Goal: Task Accomplishment & Management: Use online tool/utility

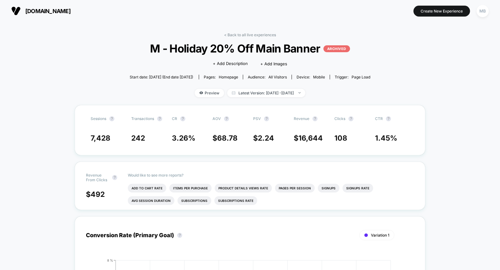
click at [58, 14] on span "[DOMAIN_NAME]" at bounding box center [47, 11] width 45 height 7
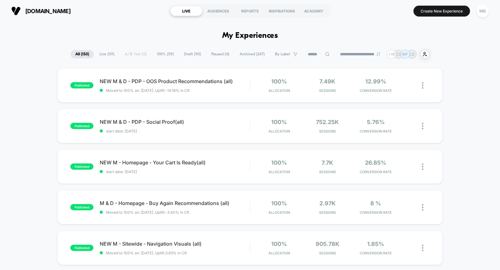
click at [197, 55] on span "Draft ( 90 )" at bounding box center [192, 54] width 26 height 8
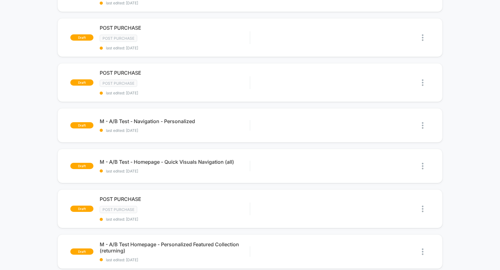
scroll to position [180, 0]
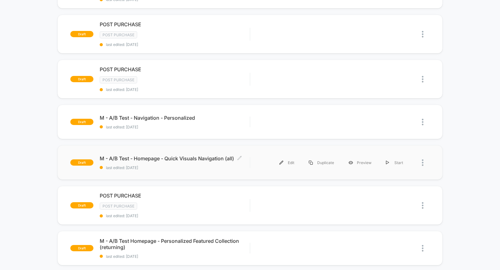
click at [181, 161] on div "M - A/B Test - Homepage - Quick Visuals Navigation (all) Click to edit experien…" at bounding box center [175, 162] width 150 height 15
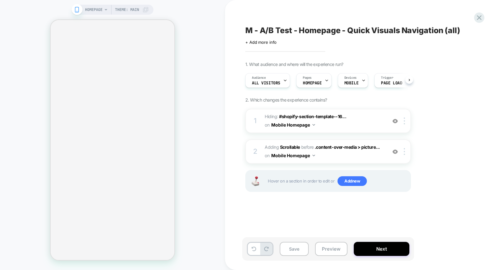
scroll to position [0, 0]
click at [269, 146] on span "Adding Scrollable" at bounding box center [282, 146] width 35 height 5
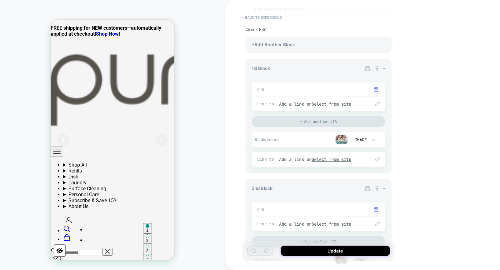
scroll to position [0, 0]
click at [341, 138] on img at bounding box center [341, 139] width 13 height 9
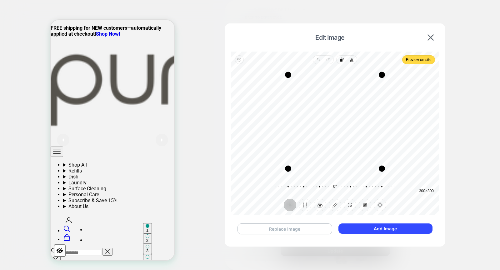
click at [291, 227] on button "Replace Image" at bounding box center [285, 229] width 95 height 11
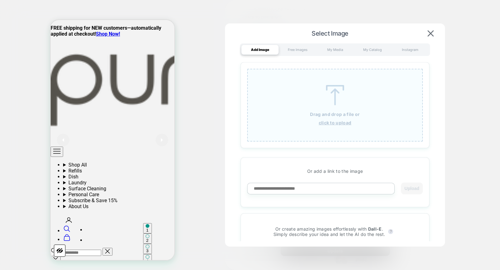
click at [335, 93] on img at bounding box center [335, 95] width 28 height 20
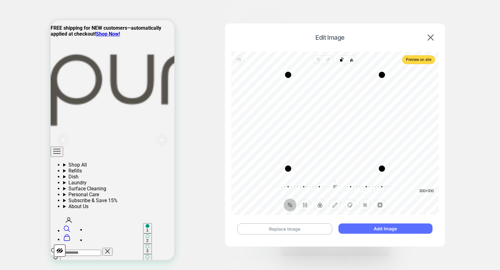
click at [377, 227] on button "Add Image" at bounding box center [386, 229] width 94 height 10
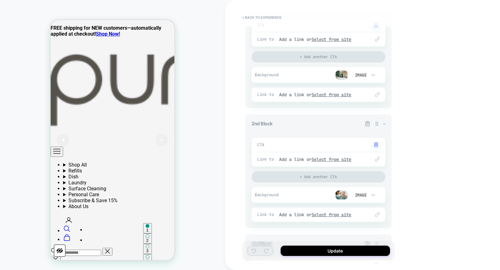
scroll to position [144, 0]
click at [342, 192] on img at bounding box center [341, 193] width 13 height 9
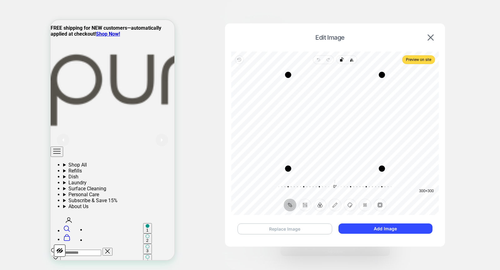
click at [291, 228] on button "Replace Image" at bounding box center [285, 229] width 95 height 11
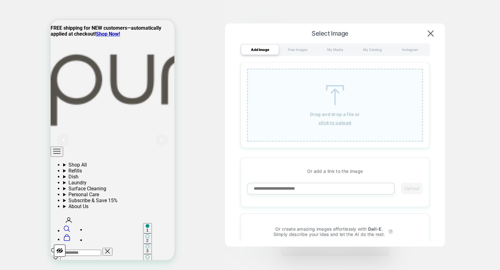
click at [328, 94] on img at bounding box center [335, 95] width 28 height 20
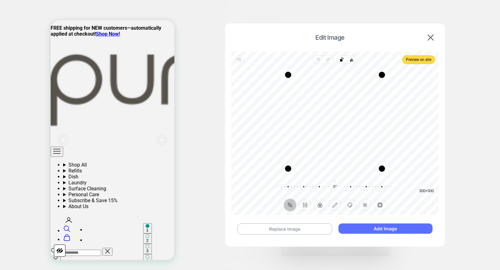
click at [384, 230] on button "Add Image" at bounding box center [386, 229] width 94 height 10
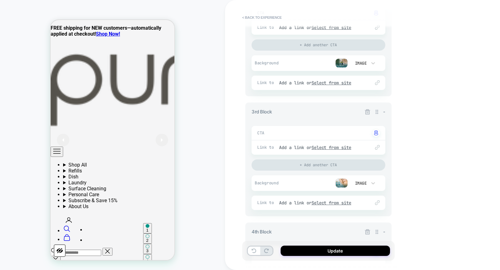
scroll to position [282, 0]
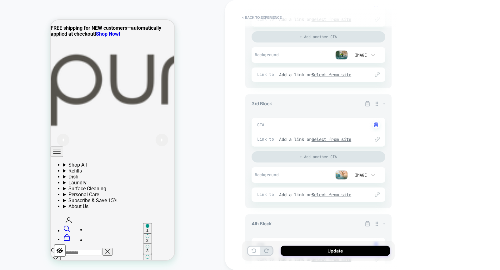
click at [340, 174] on img at bounding box center [341, 174] width 13 height 9
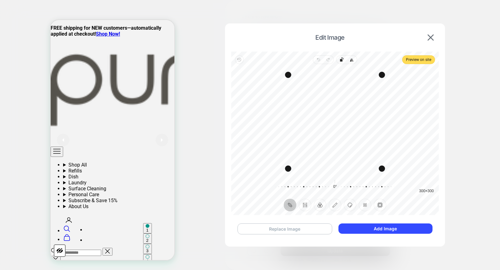
click at [305, 226] on button "Replace Image" at bounding box center [285, 229] width 95 height 11
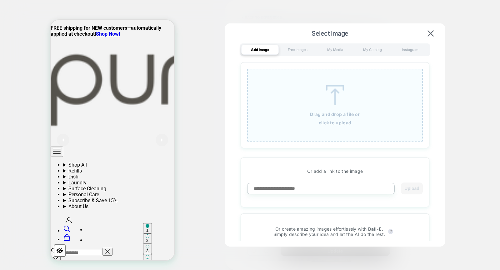
click at [330, 88] on img at bounding box center [335, 95] width 28 height 20
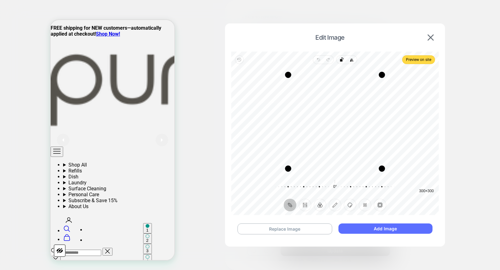
click at [385, 229] on button "Add Image" at bounding box center [386, 229] width 94 height 10
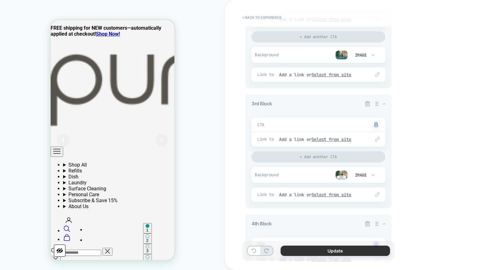
click at [337, 251] on button "Update" at bounding box center [335, 251] width 109 height 10
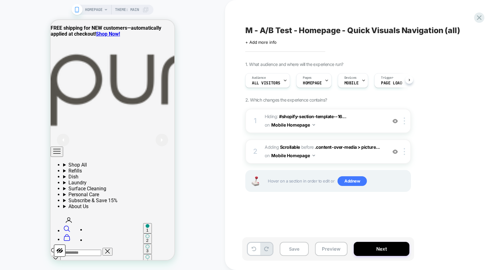
scroll to position [0, 0]
click at [293, 248] on button "Save" at bounding box center [294, 249] width 29 height 14
click at [331, 249] on button "Preview" at bounding box center [331, 249] width 33 height 14
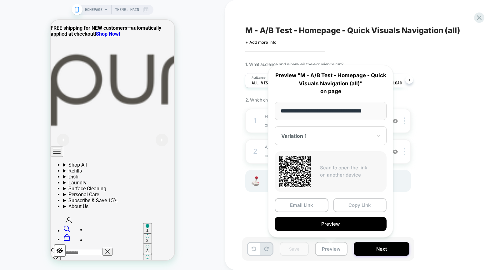
click at [349, 202] on button "Copy Link" at bounding box center [360, 205] width 54 height 14
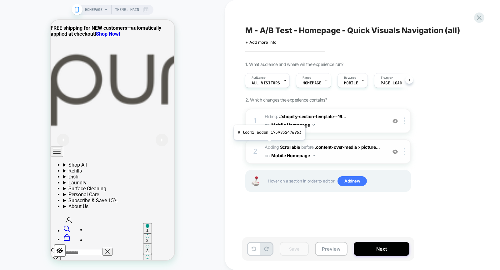
click at [269, 144] on span "Adding Scrollable" at bounding box center [282, 146] width 35 height 5
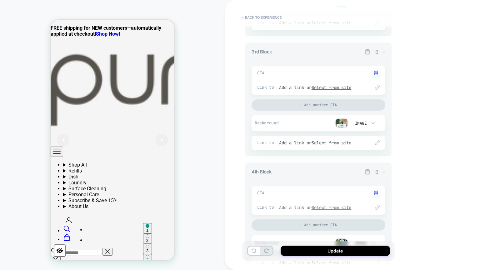
scroll to position [452, 0]
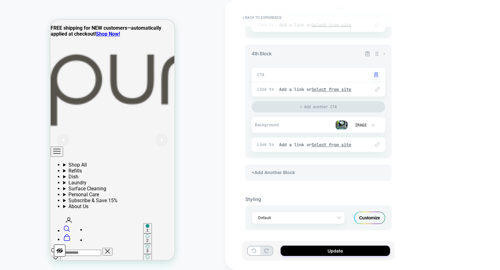
click at [366, 214] on div "Customize" at bounding box center [369, 218] width 31 height 13
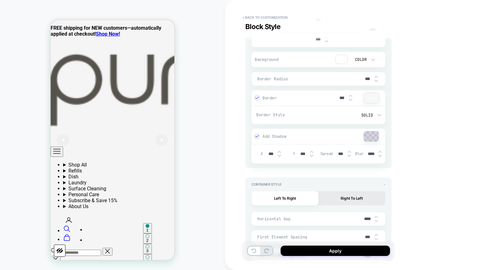
scroll to position [2173, 0]
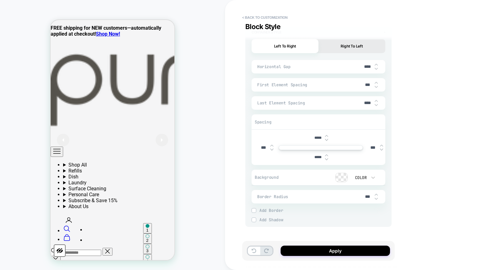
click at [366, 64] on input "****" at bounding box center [368, 66] width 14 height 5
type input "***"
click at [311, 252] on button "Apply" at bounding box center [335, 251] width 109 height 10
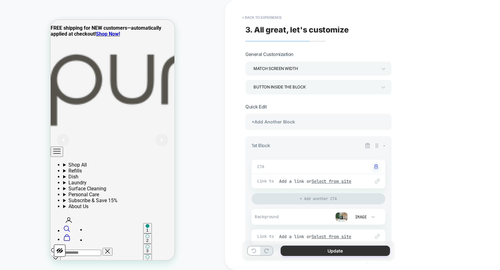
click at [288, 254] on button "Update" at bounding box center [335, 251] width 109 height 10
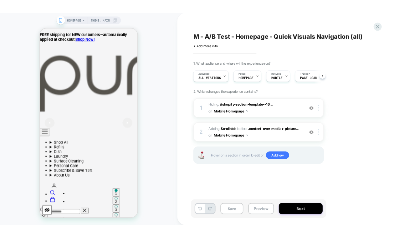
scroll to position [0, 0]
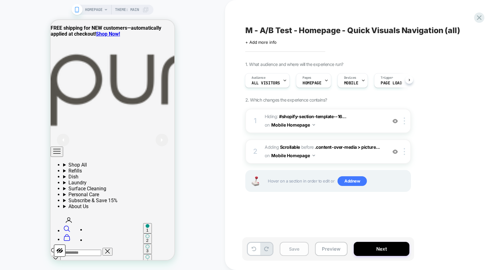
click at [285, 248] on button "Save" at bounding box center [294, 249] width 29 height 14
